Goal: Navigation & Orientation: Find specific page/section

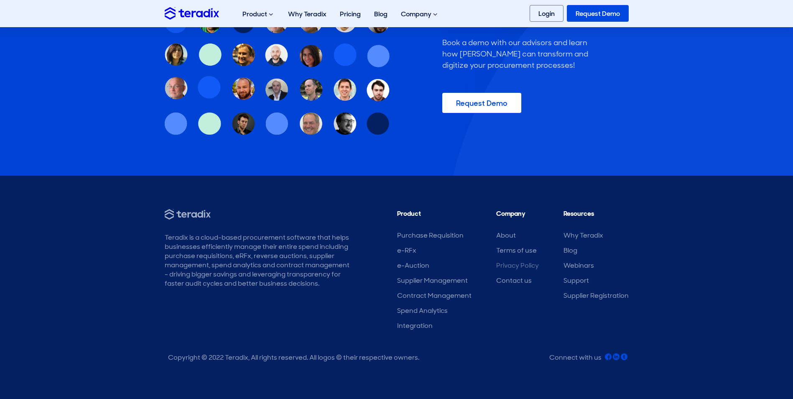
click at [524, 267] on link "Privacy Policy" at bounding box center [517, 265] width 43 height 9
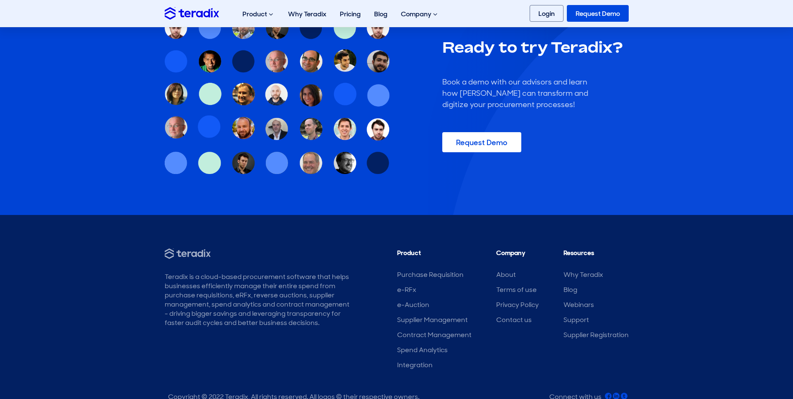
scroll to position [3006, 0]
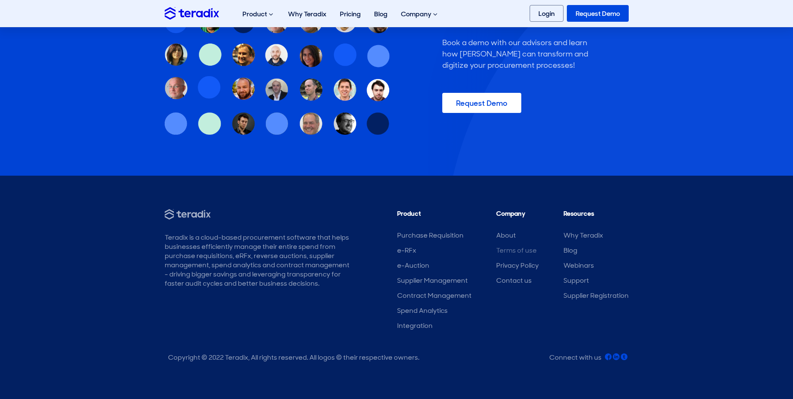
click at [512, 250] on link "Terms of use" at bounding box center [516, 250] width 41 height 9
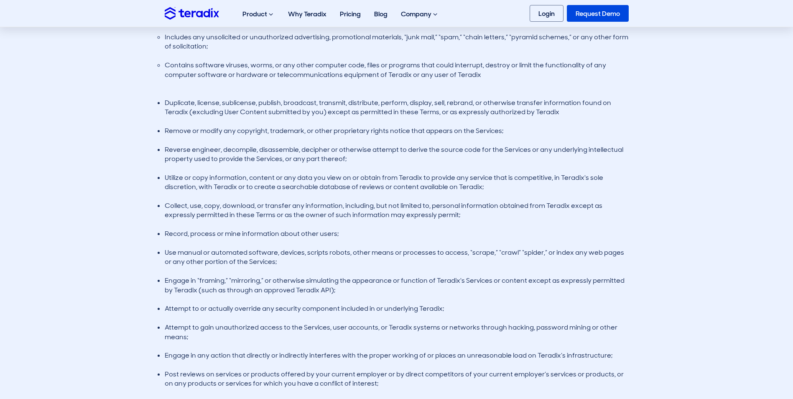
scroll to position [1104, 0]
